Goal: Task Accomplishment & Management: Manage account settings

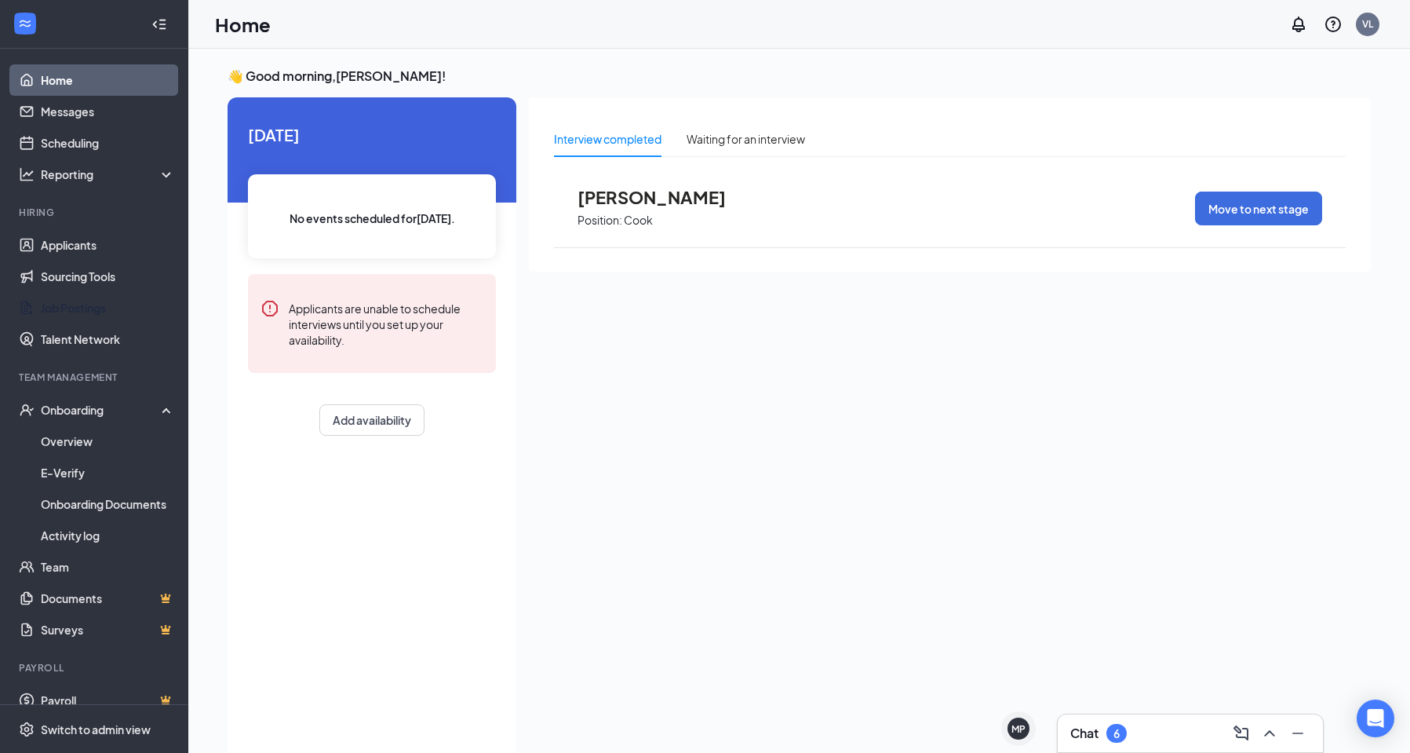
scroll to position [33, 0]
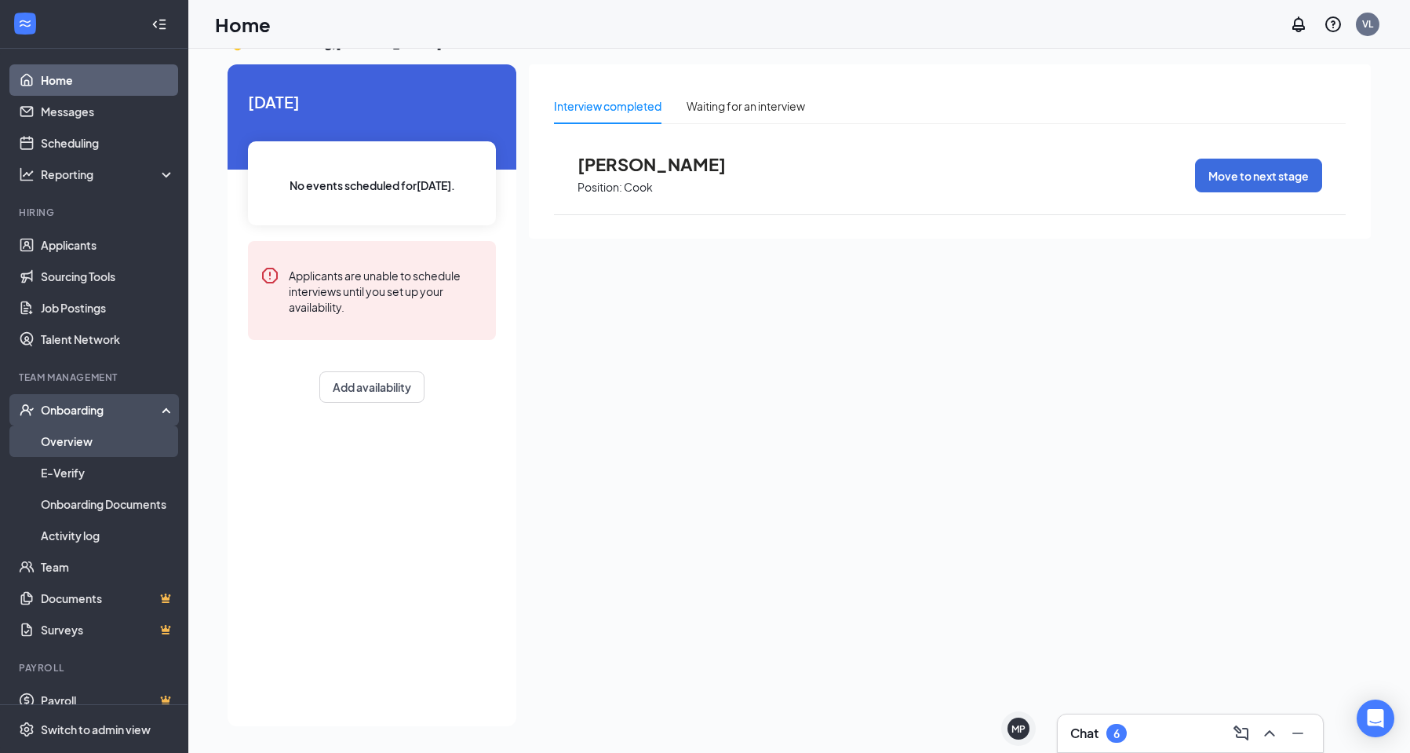
click at [100, 439] on link "Overview" at bounding box center [108, 440] width 134 height 31
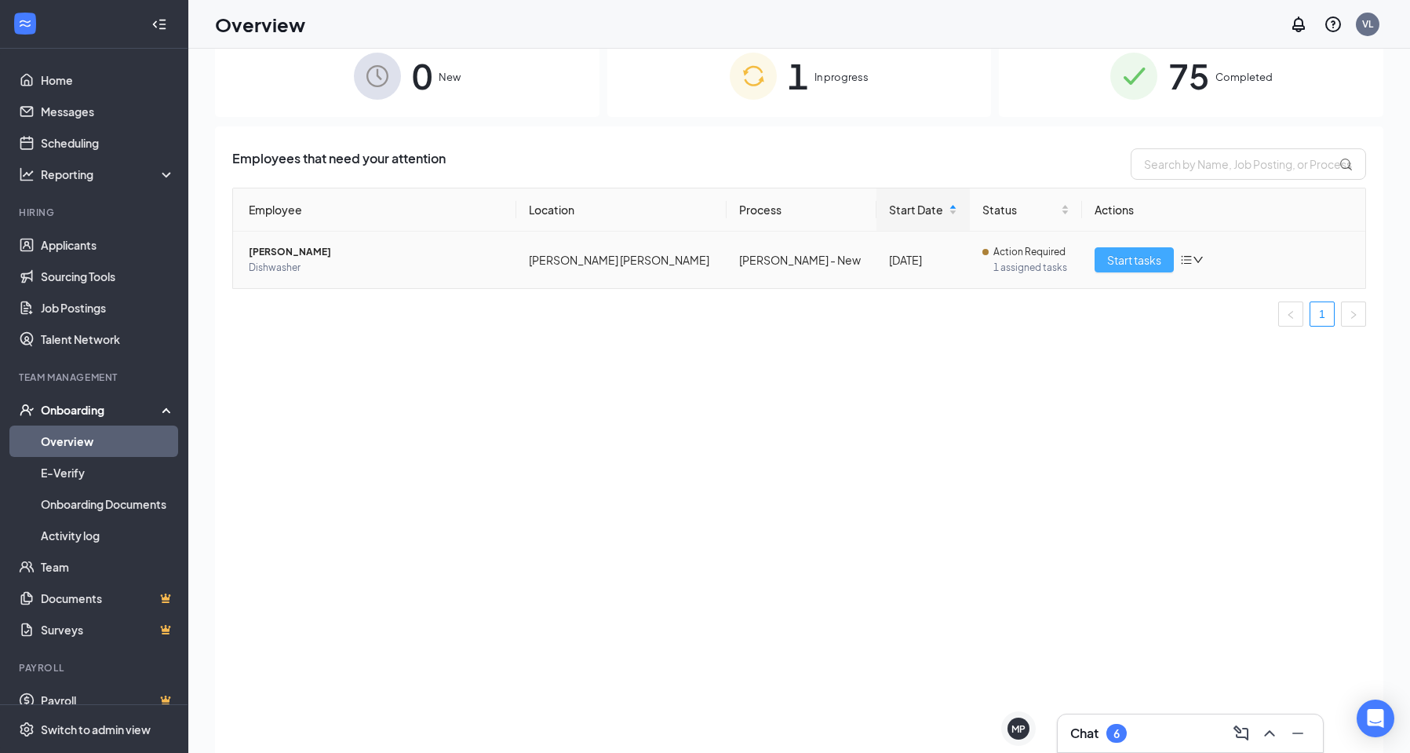
click at [1131, 264] on span "Start tasks" at bounding box center [1134, 259] width 54 height 17
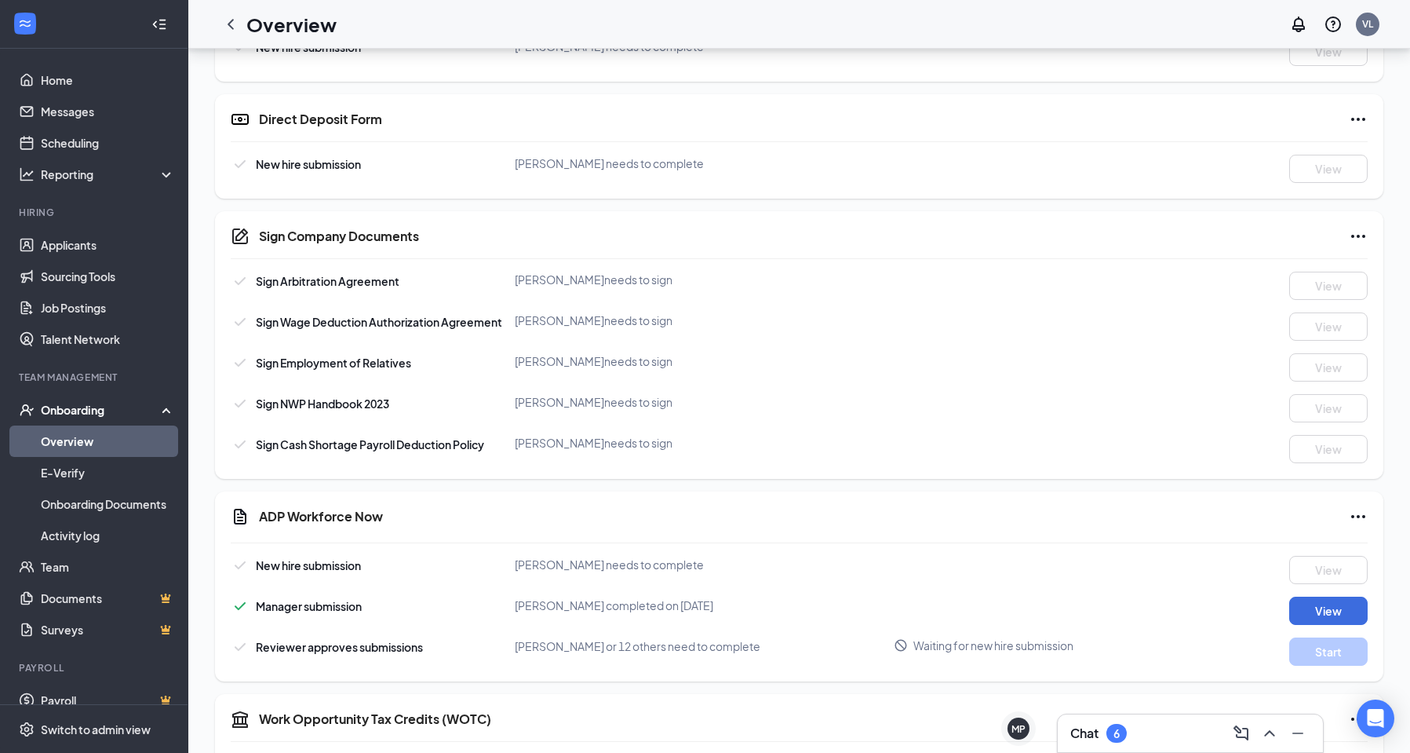
scroll to position [771, 0]
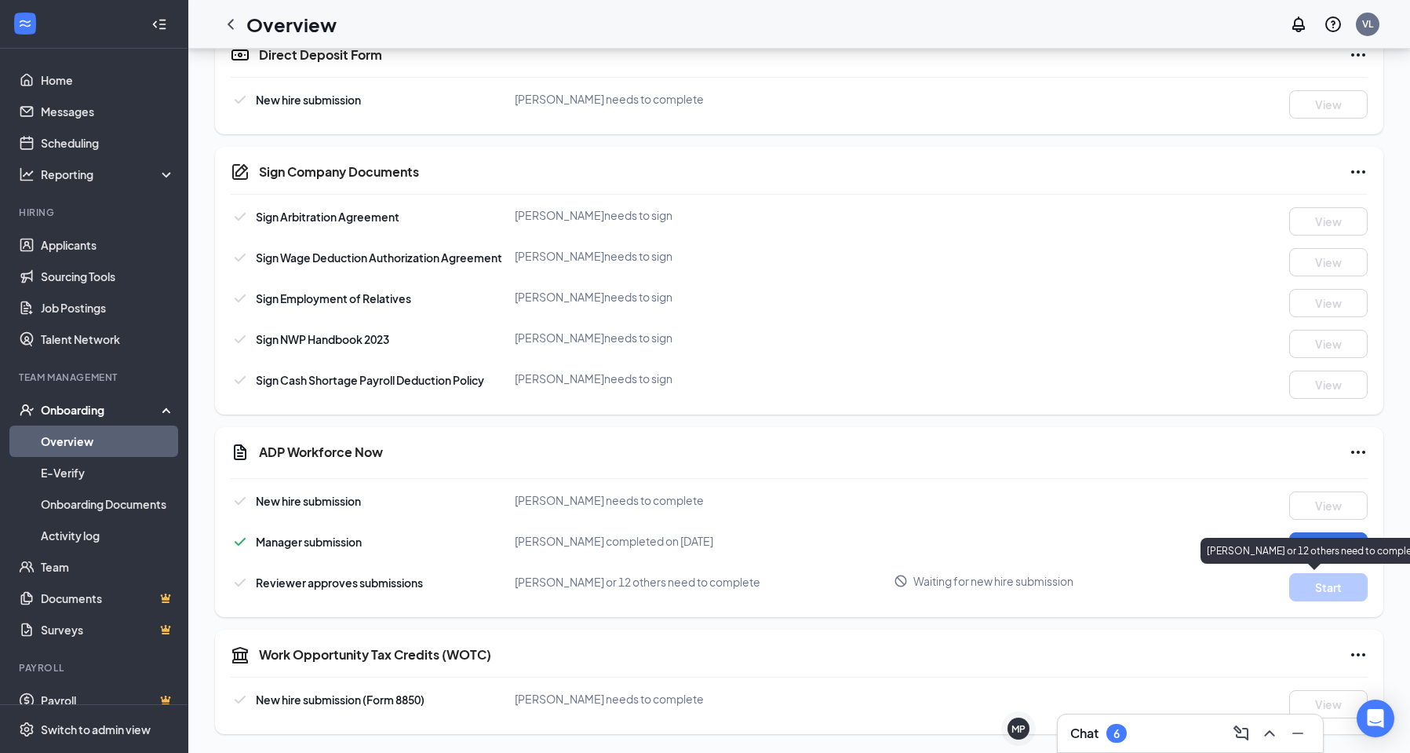
click at [1327, 544] on p "[PERSON_NAME] or 12 others need to complete" at bounding box center [1314, 550] width 214 height 13
click at [1326, 547] on button "View" at bounding box center [1328, 546] width 78 height 28
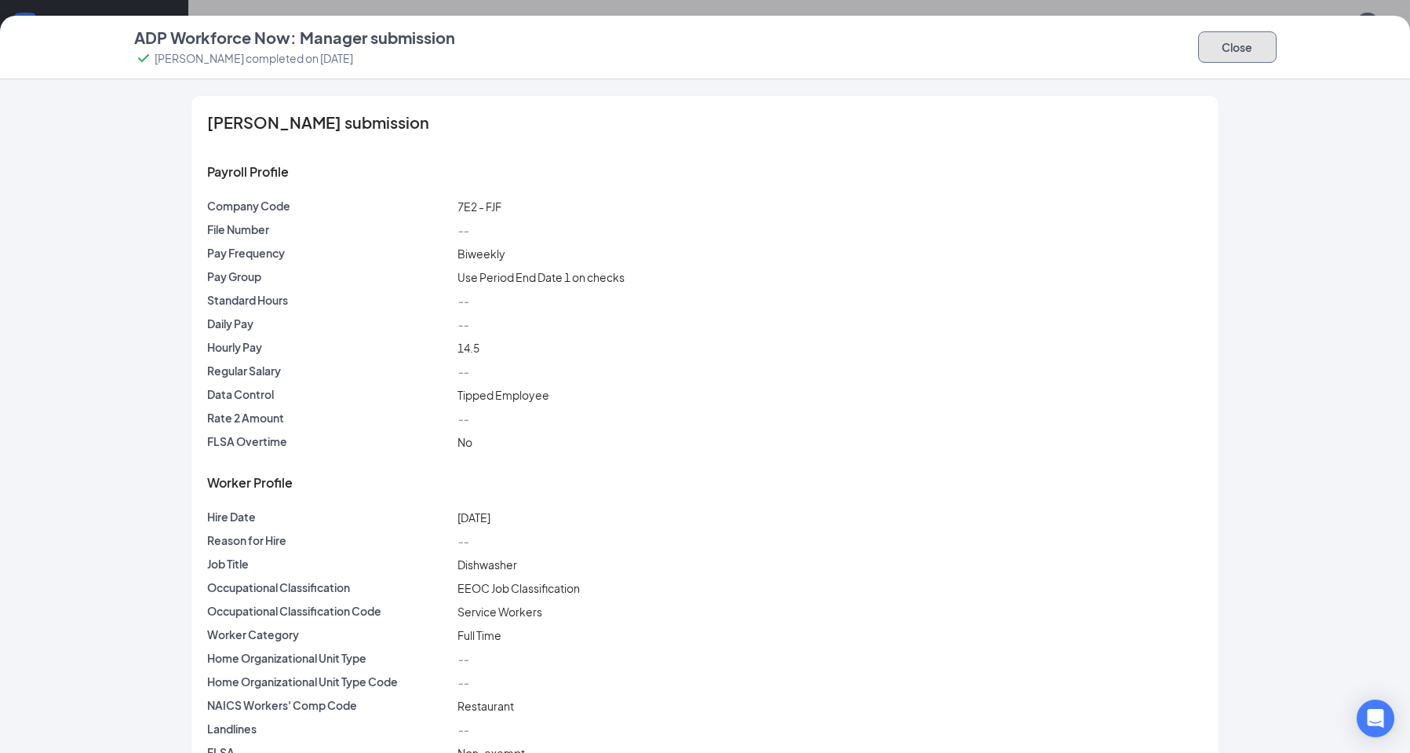
click at [1231, 38] on button "Close" at bounding box center [1237, 46] width 78 height 31
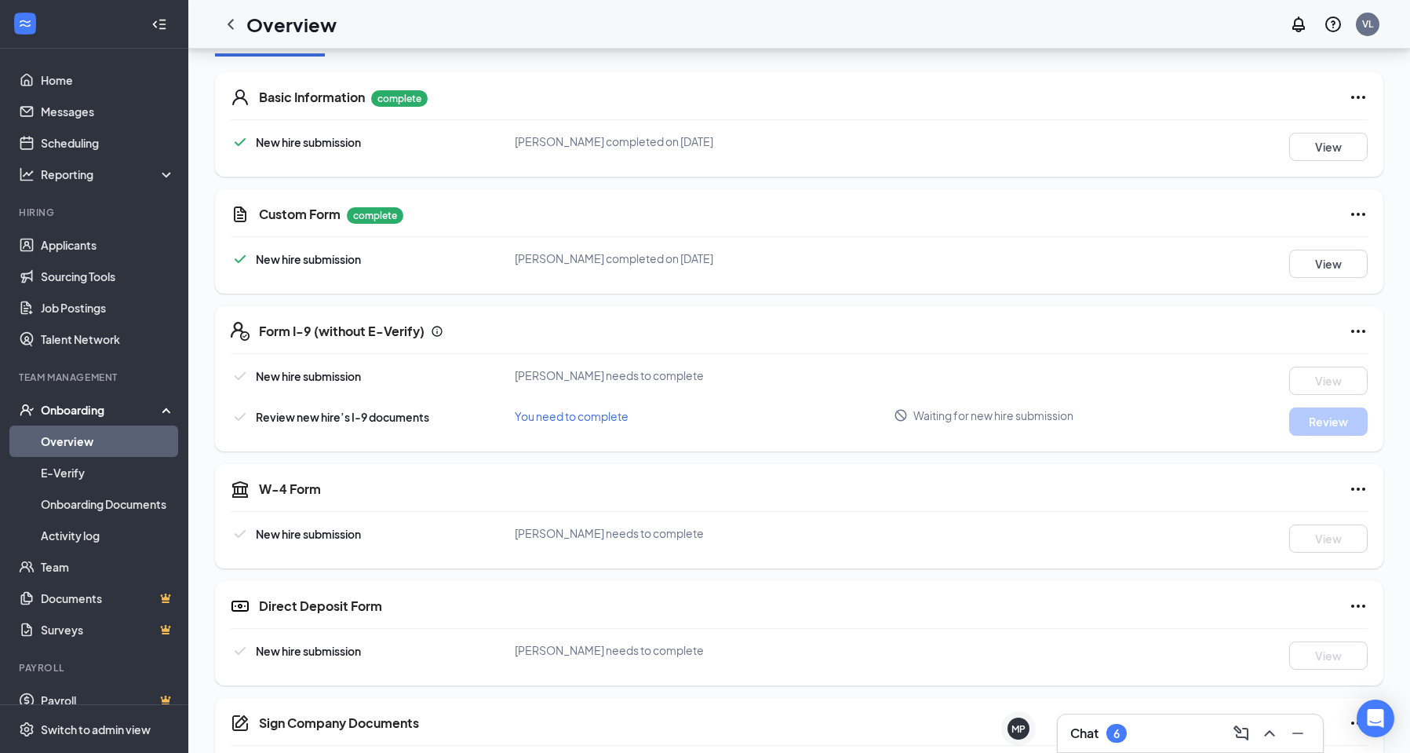
scroll to position [144, 0]
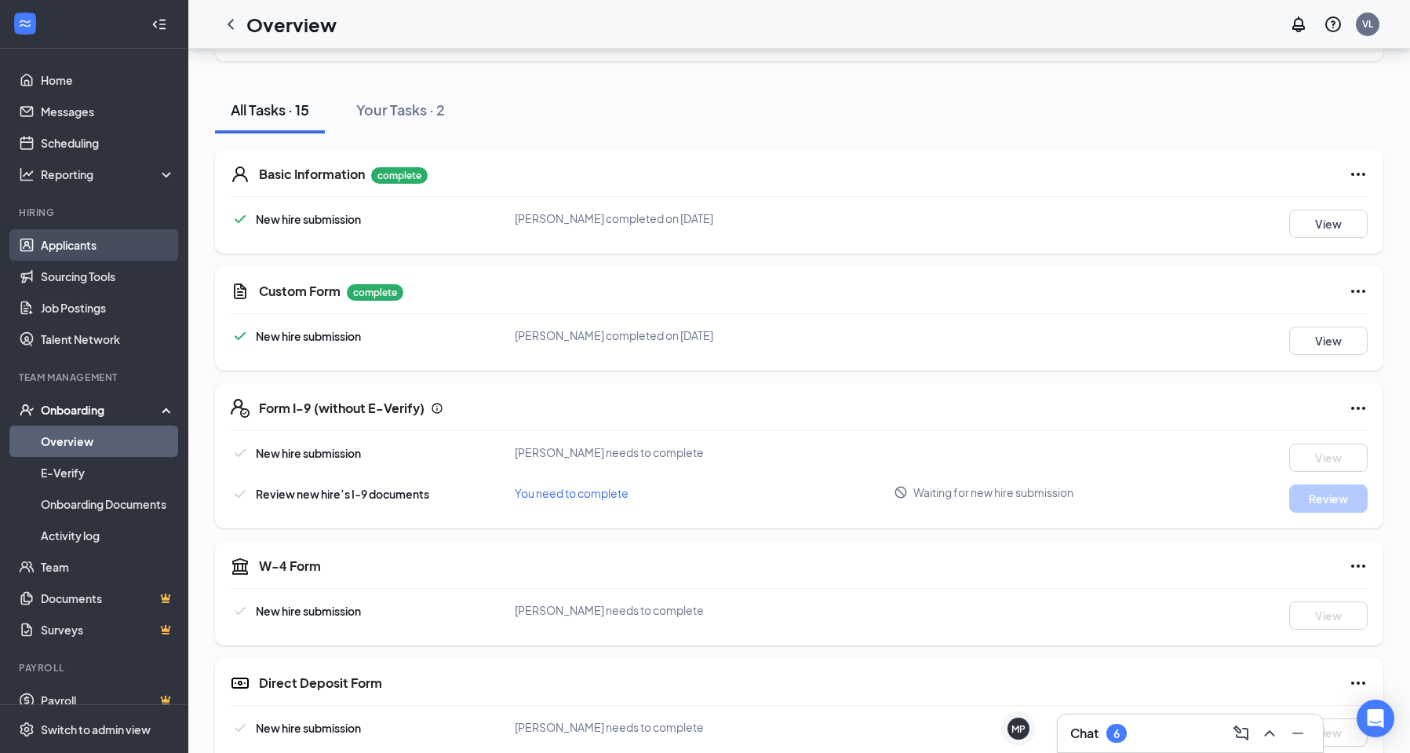
click at [77, 248] on link "Applicants" at bounding box center [108, 244] width 134 height 31
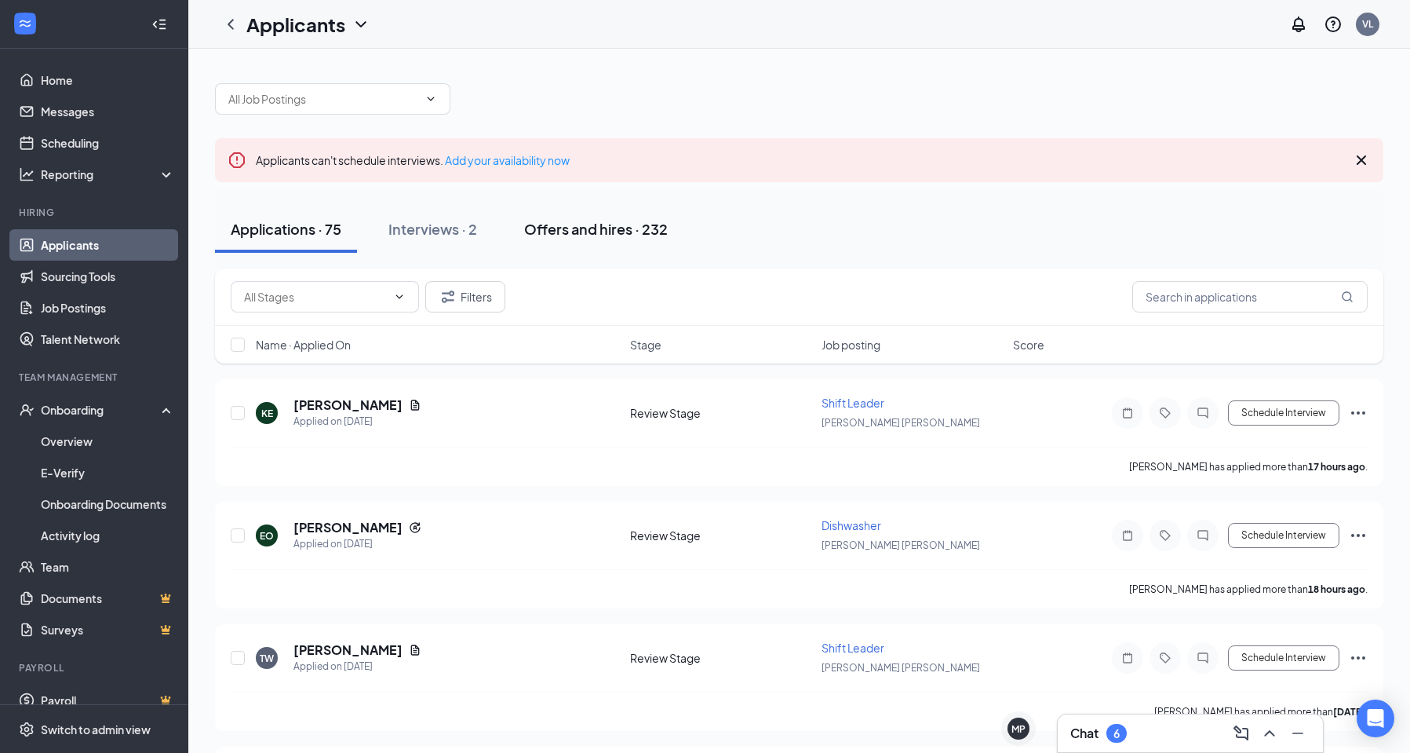
click at [605, 230] on div "Offers and hires · 232" at bounding box center [596, 229] width 144 height 20
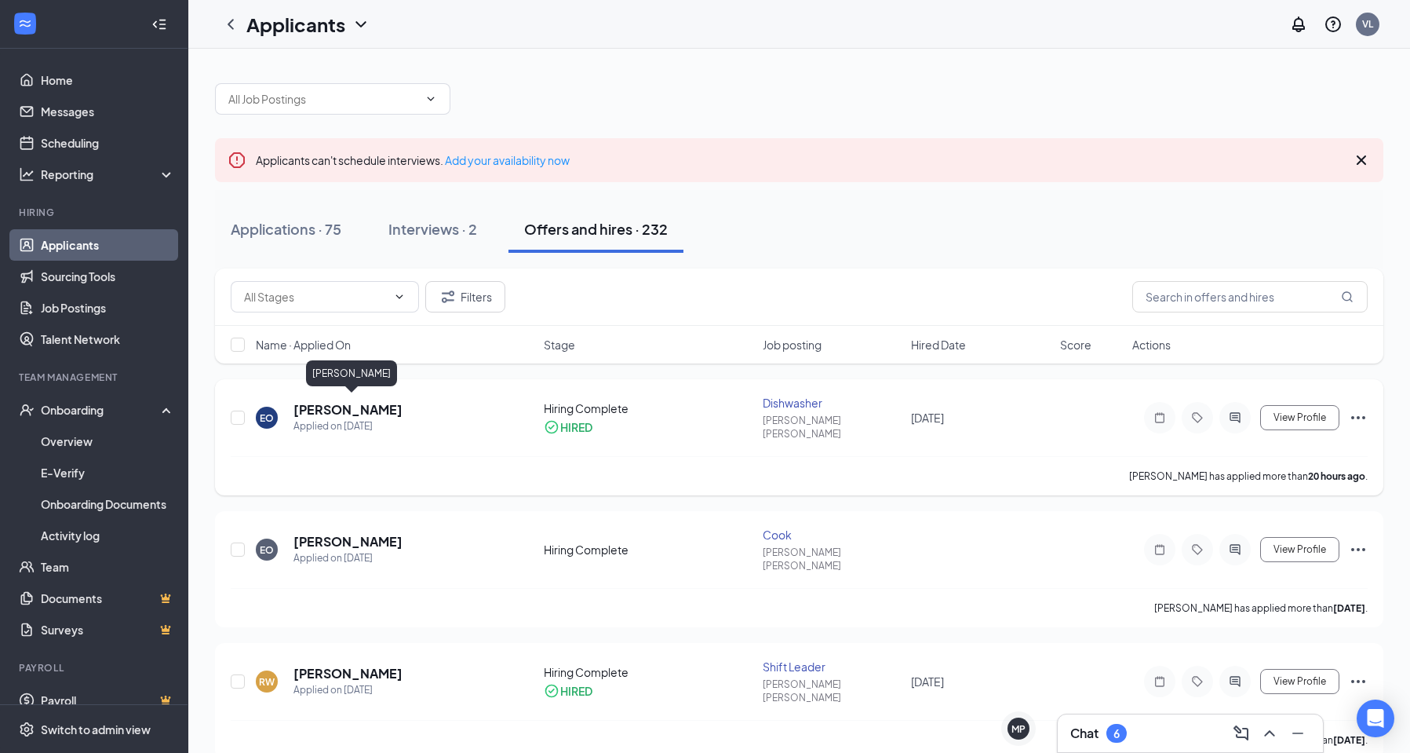
click at [349, 407] on h5 "[PERSON_NAME]" at bounding box center [348, 409] width 109 height 17
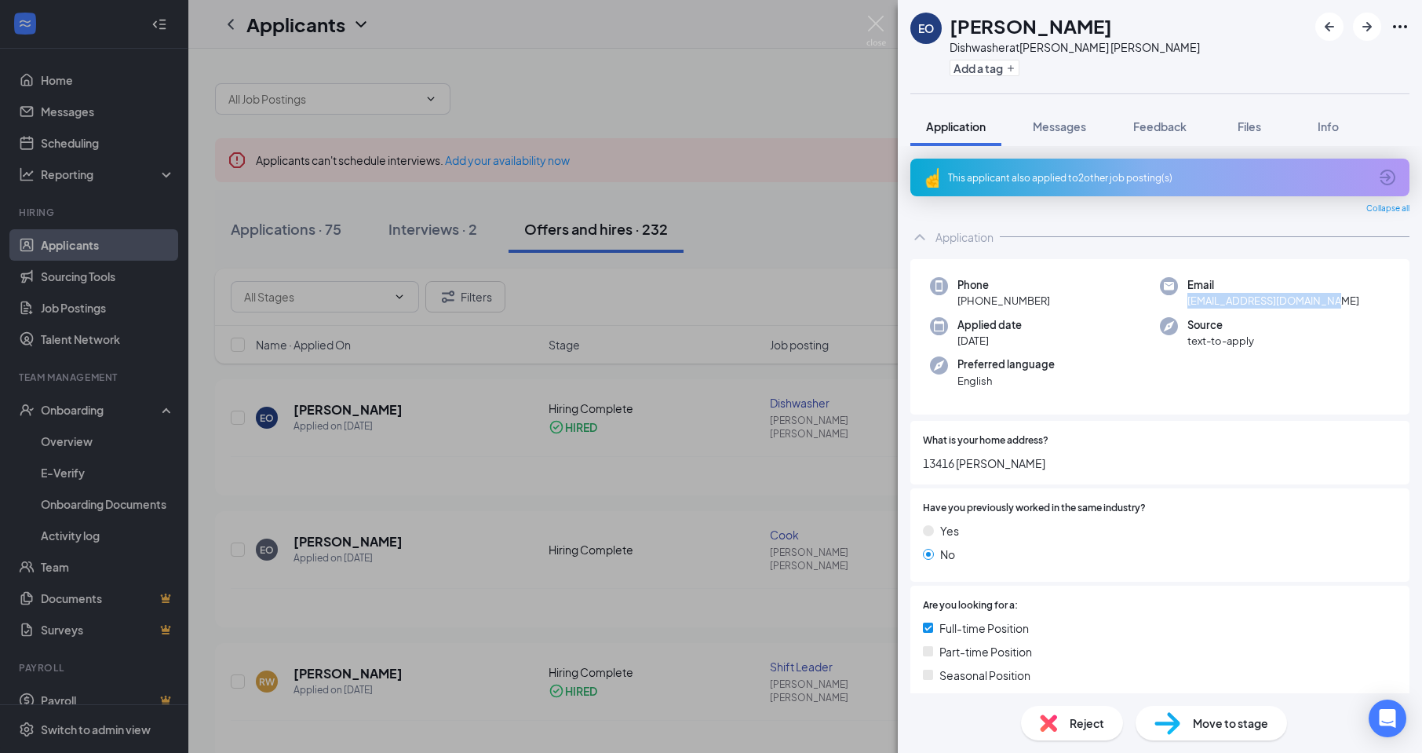
drag, startPoint x: 1181, startPoint y: 301, endPoint x: 1333, endPoint y: 312, distance: 151.9
click at [1333, 312] on div "Phone [PHONE_NUMBER] Email [EMAIL_ADDRESS][DOMAIN_NAME] Applied date [DATE] Sou…" at bounding box center [1159, 337] width 499 height 156
copy span "[EMAIL_ADDRESS][DOMAIN_NAME]"
click at [875, 20] on img at bounding box center [876, 31] width 20 height 31
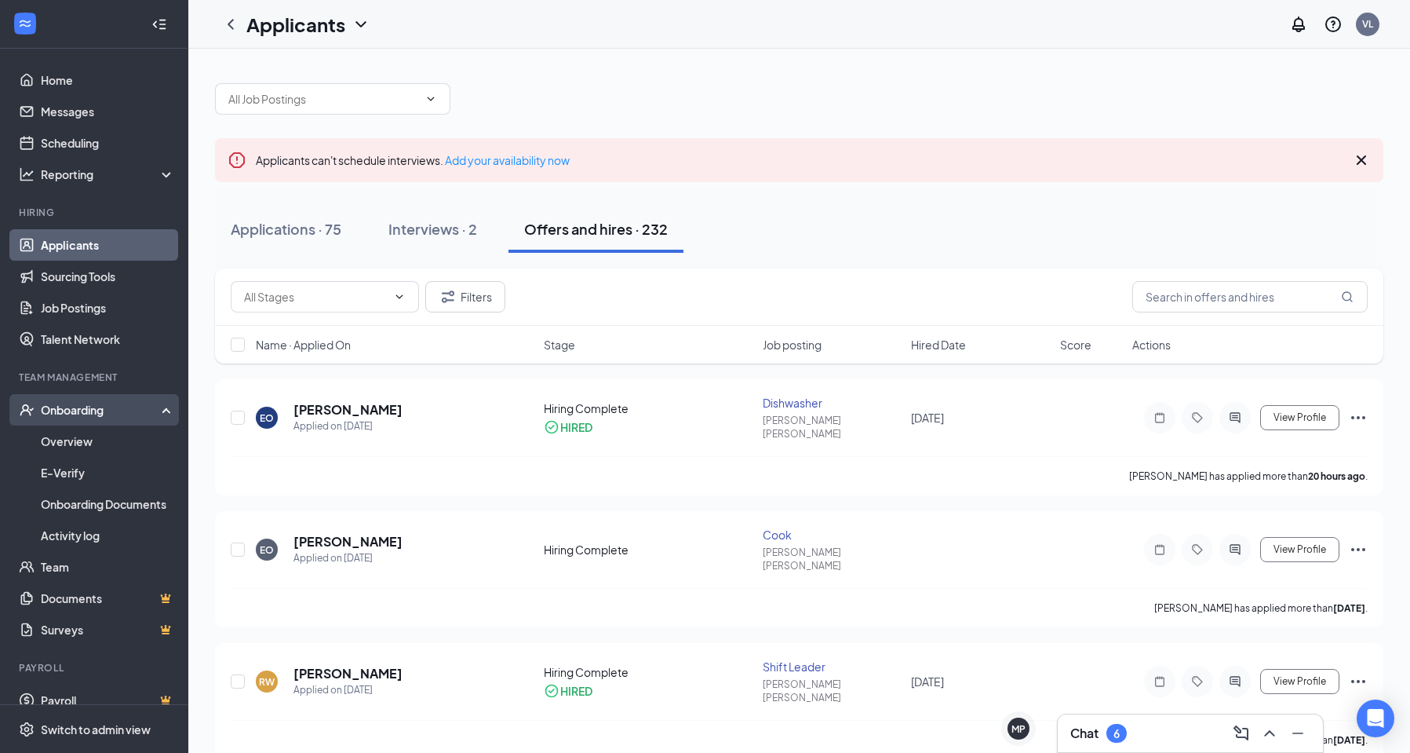
click at [84, 412] on div "Onboarding" at bounding box center [101, 410] width 121 height 16
click at [96, 425] on div "Onboarding" at bounding box center [94, 409] width 188 height 31
click at [84, 450] on link "Overview" at bounding box center [108, 440] width 134 height 31
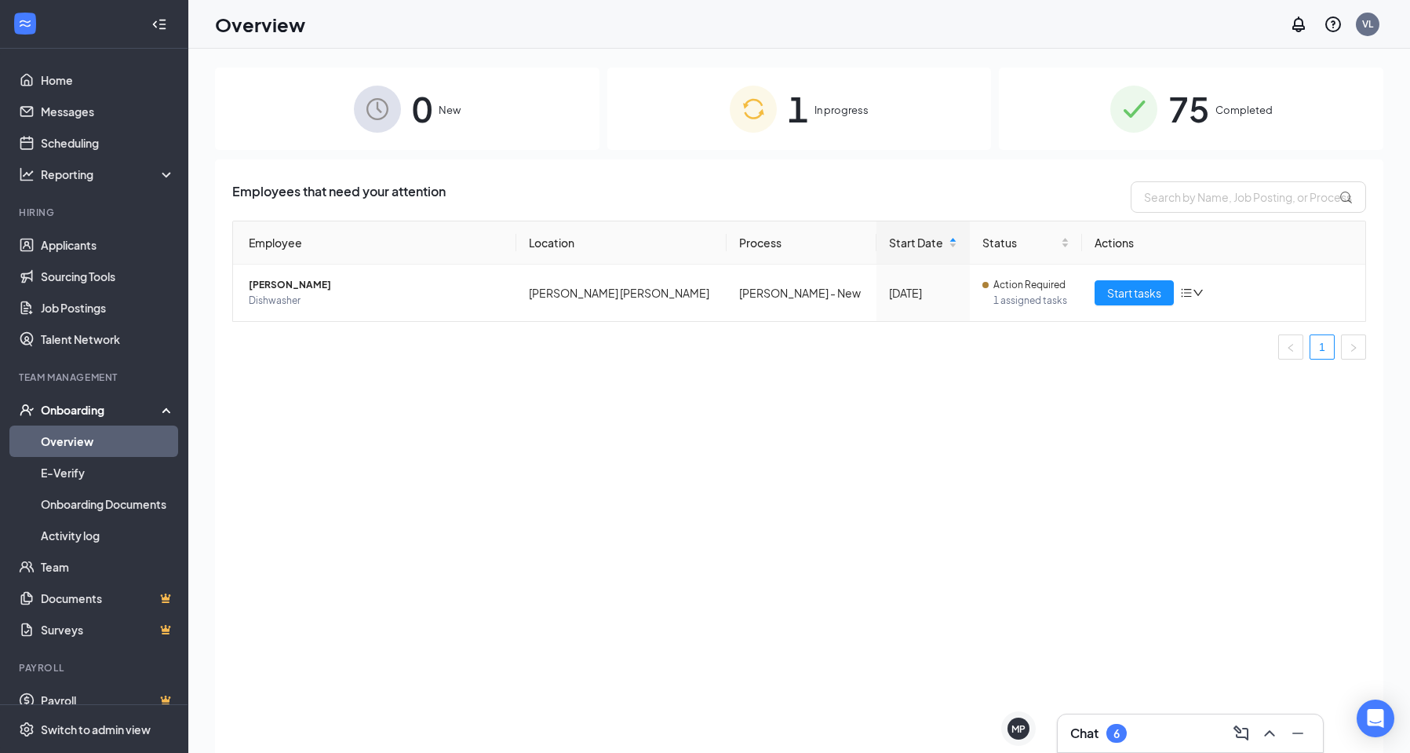
click at [1200, 117] on span "75" at bounding box center [1189, 109] width 41 height 54
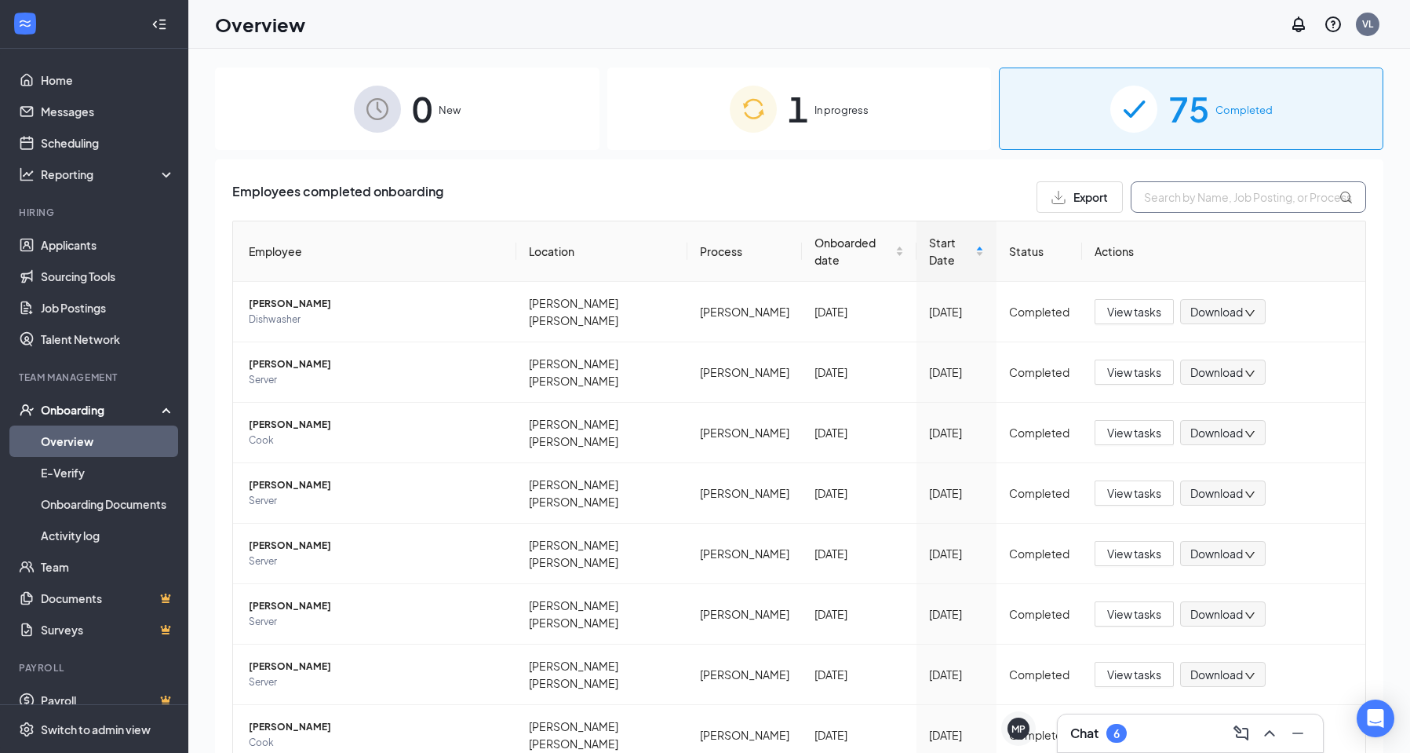
click at [1234, 195] on input "text" at bounding box center [1248, 196] width 235 height 31
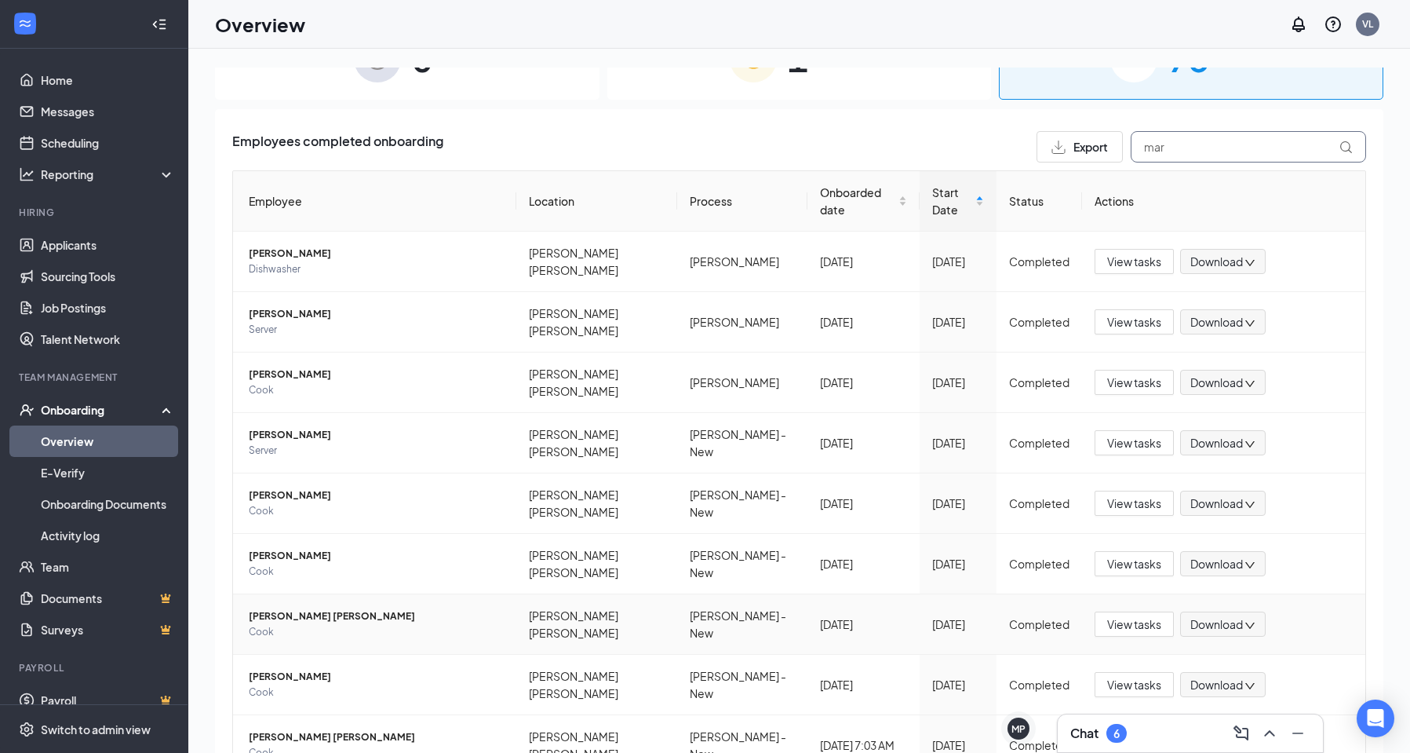
scroll to position [82, 0]
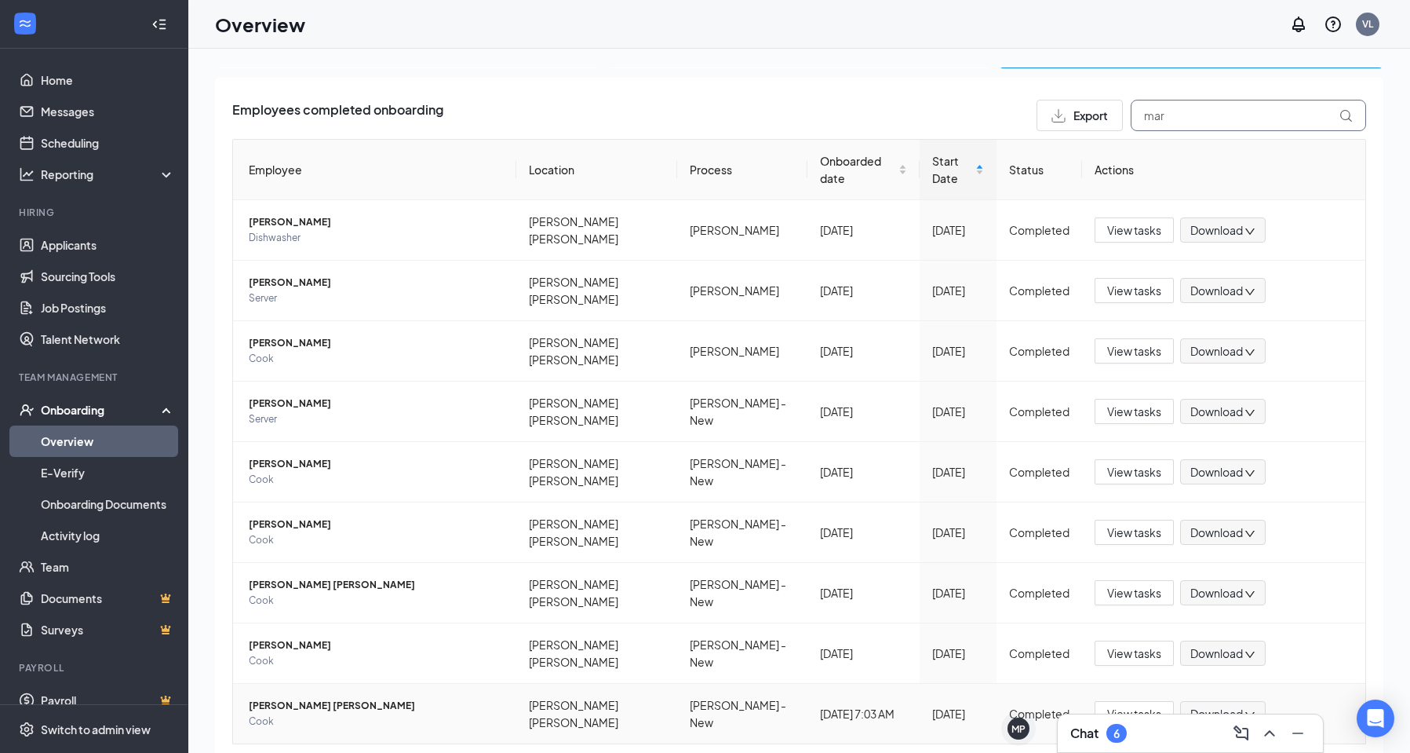
type input "mar"
click at [458, 713] on span "Cook" at bounding box center [376, 721] width 255 height 16
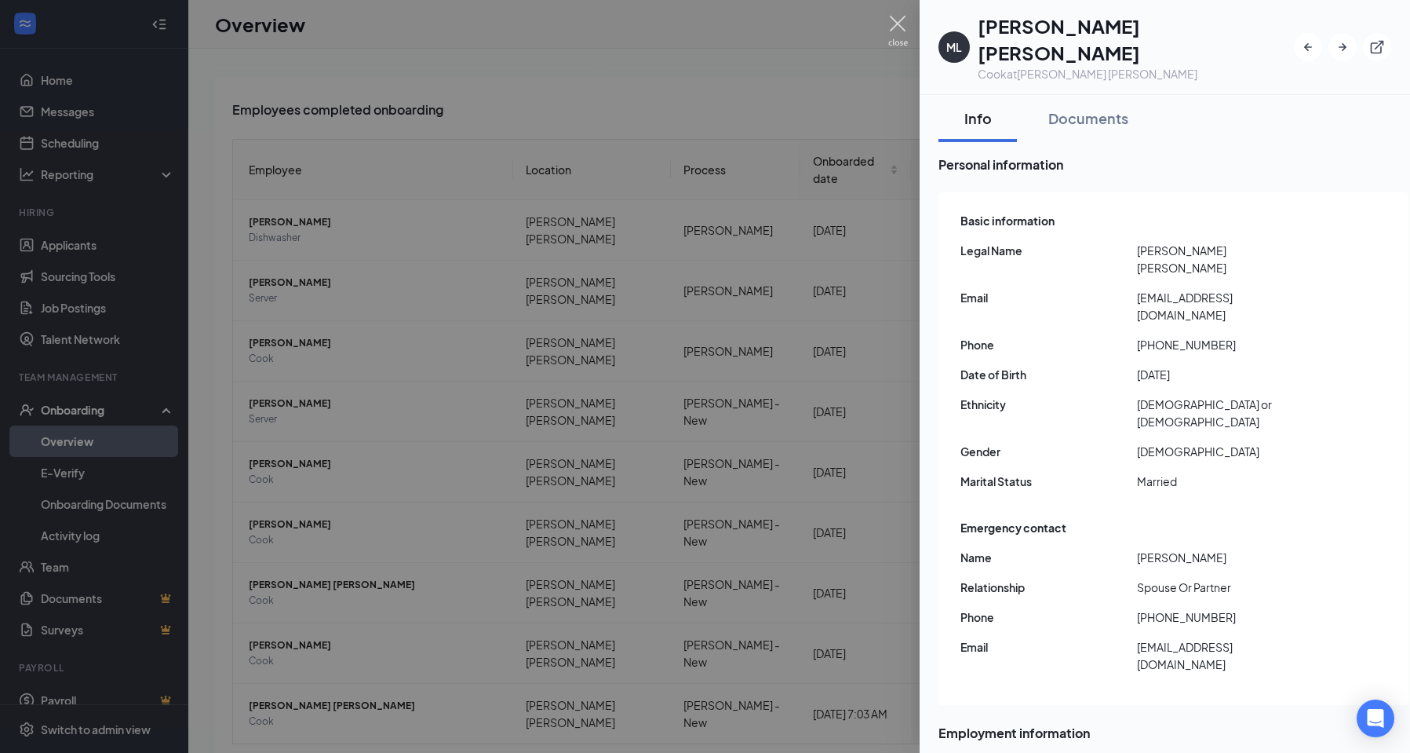
click at [900, 20] on img at bounding box center [898, 31] width 20 height 31
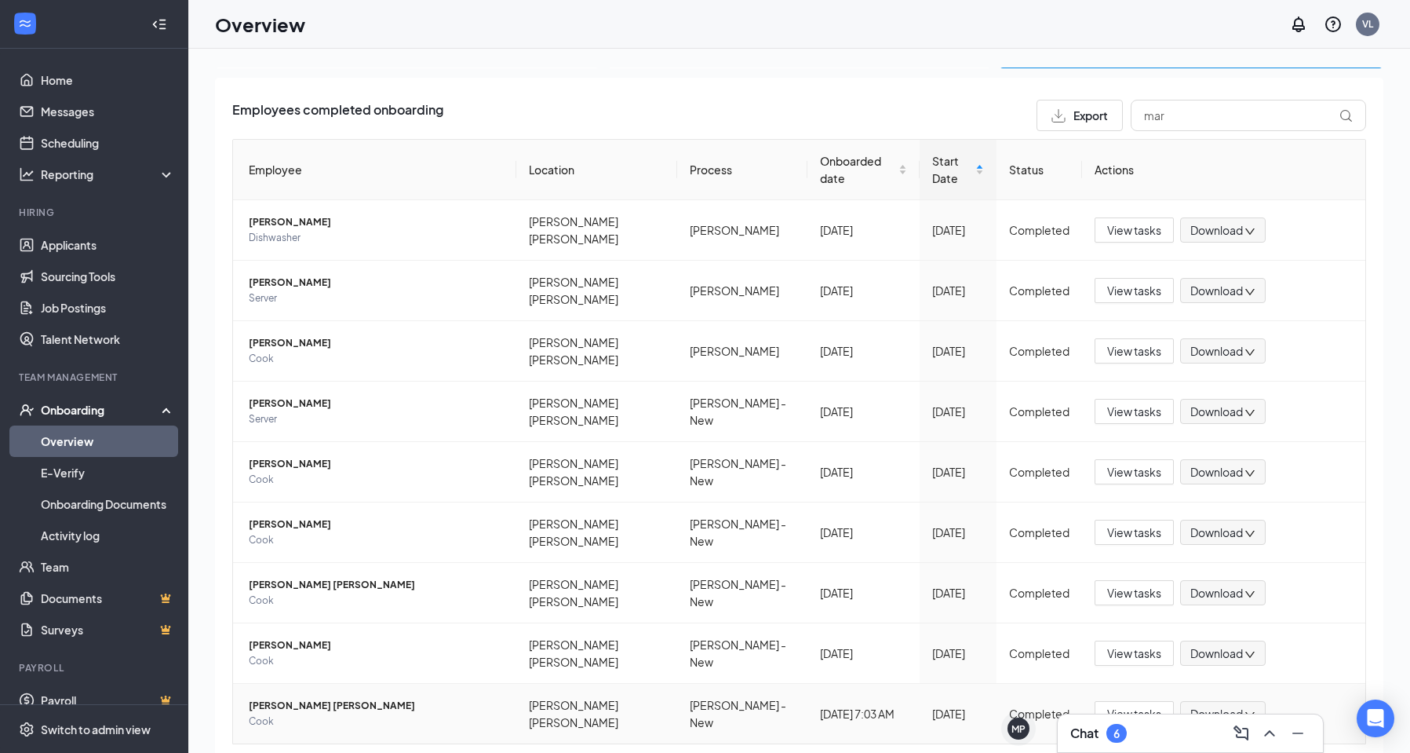
click at [319, 698] on span "[PERSON_NAME] [PERSON_NAME]" at bounding box center [376, 706] width 255 height 16
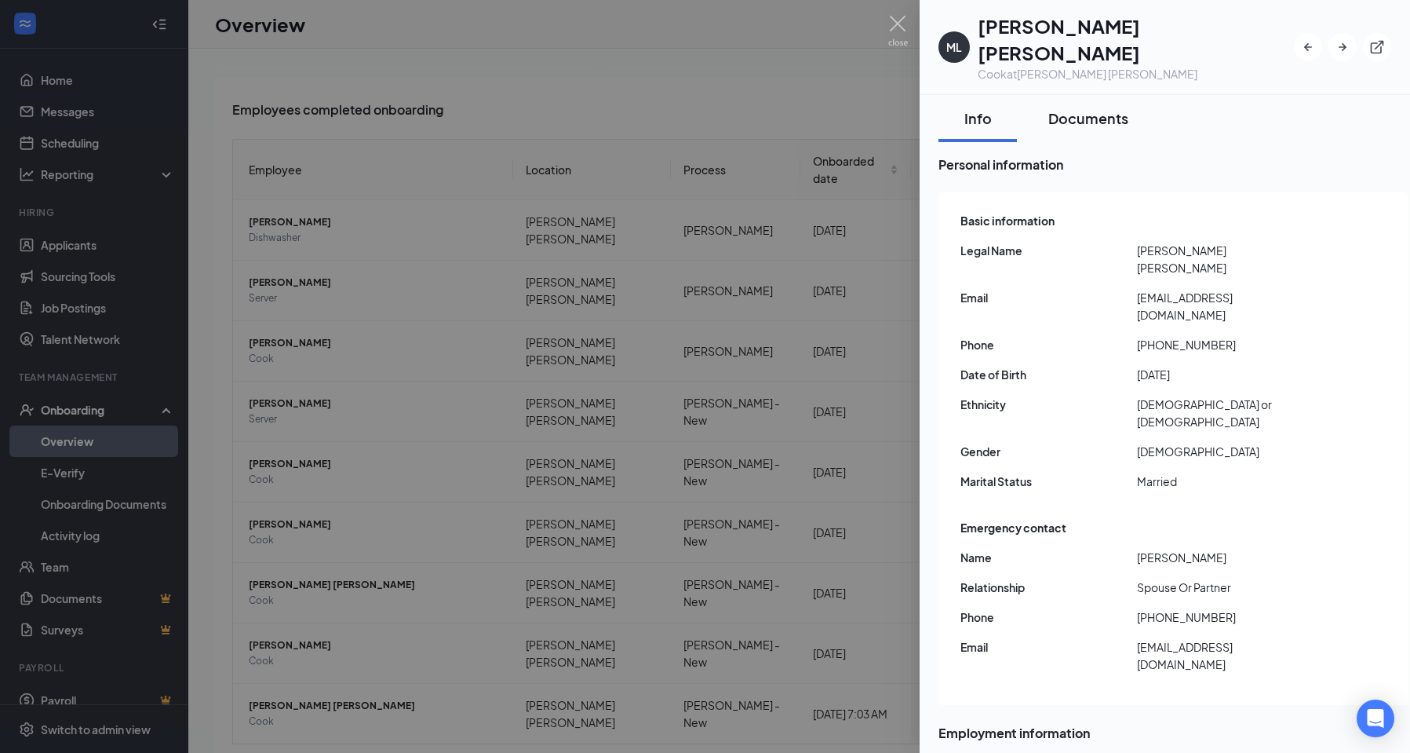
click at [1092, 108] on div "Documents" at bounding box center [1088, 118] width 80 height 20
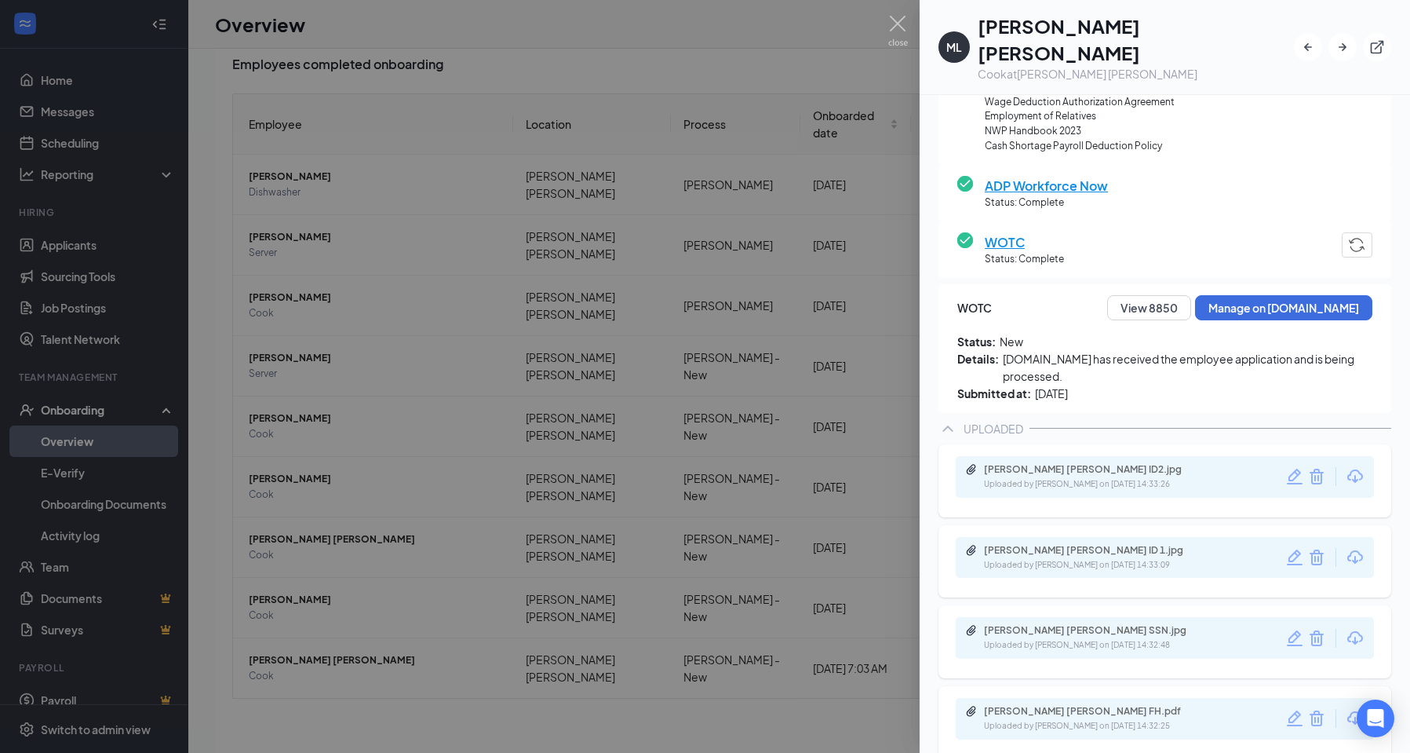
scroll to position [71, 0]
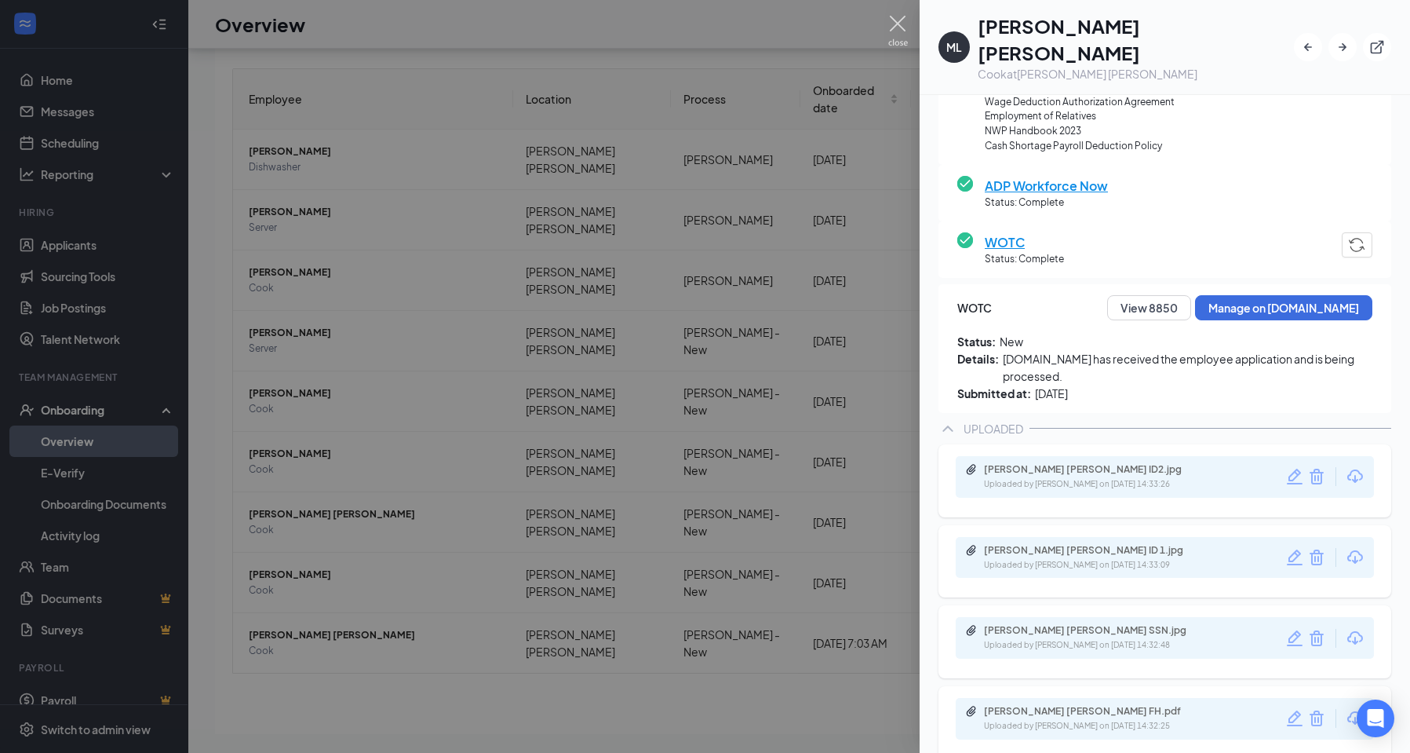
click at [890, 21] on img at bounding box center [898, 31] width 20 height 31
